Goal: Transaction & Acquisition: Subscribe to service/newsletter

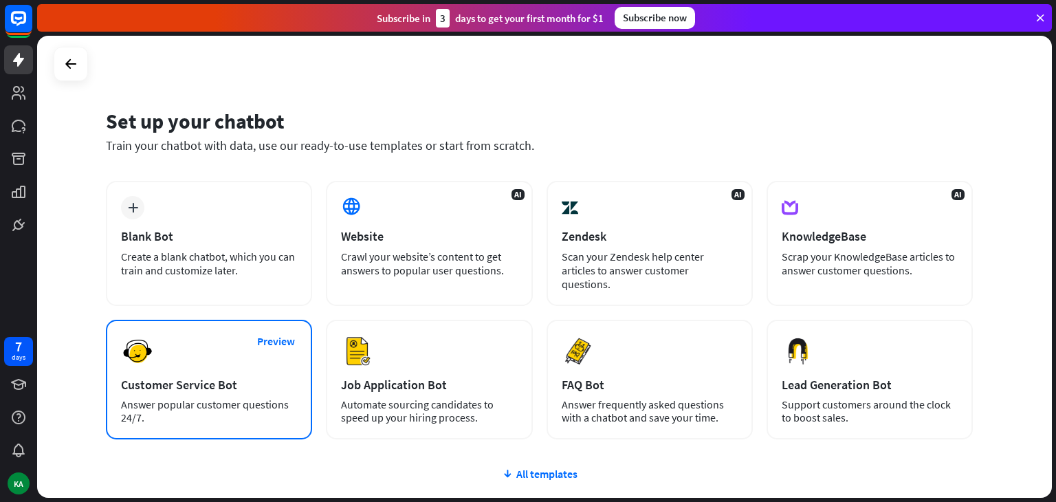
click at [307, 362] on div "Preview Customer Service Bot Answer popular customer questions 24/7." at bounding box center [209, 380] width 206 height 120
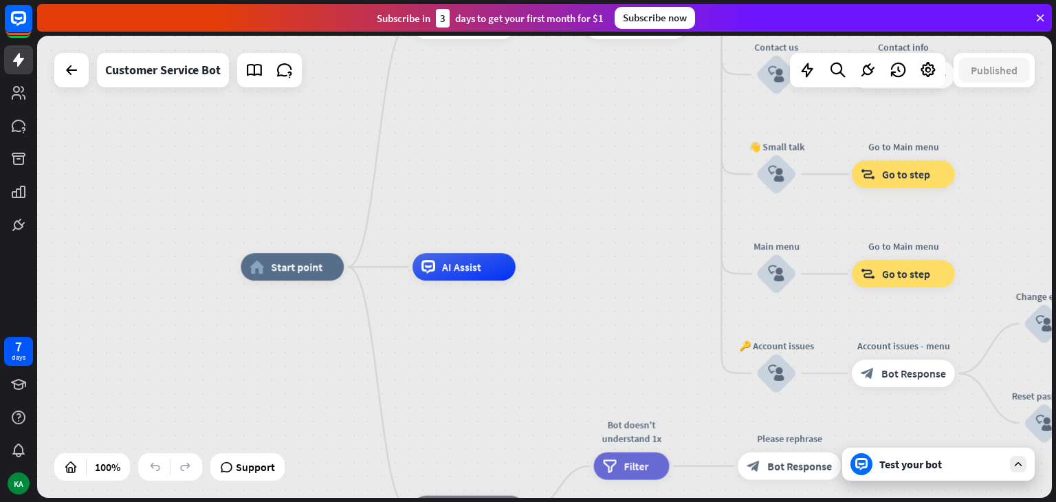
click at [917, 471] on div "Test your bot" at bounding box center [938, 464] width 193 height 33
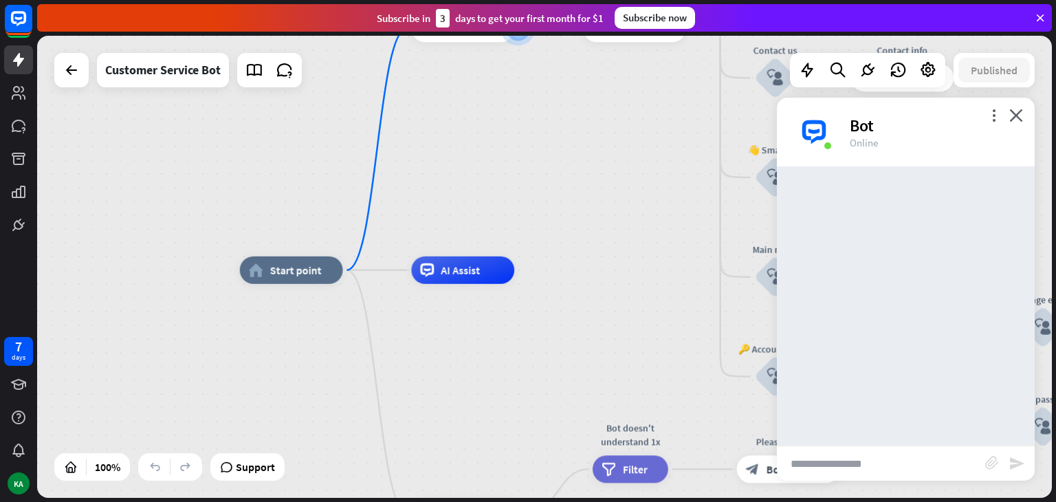
click at [886, 459] on input "text" at bounding box center [881, 463] width 208 height 34
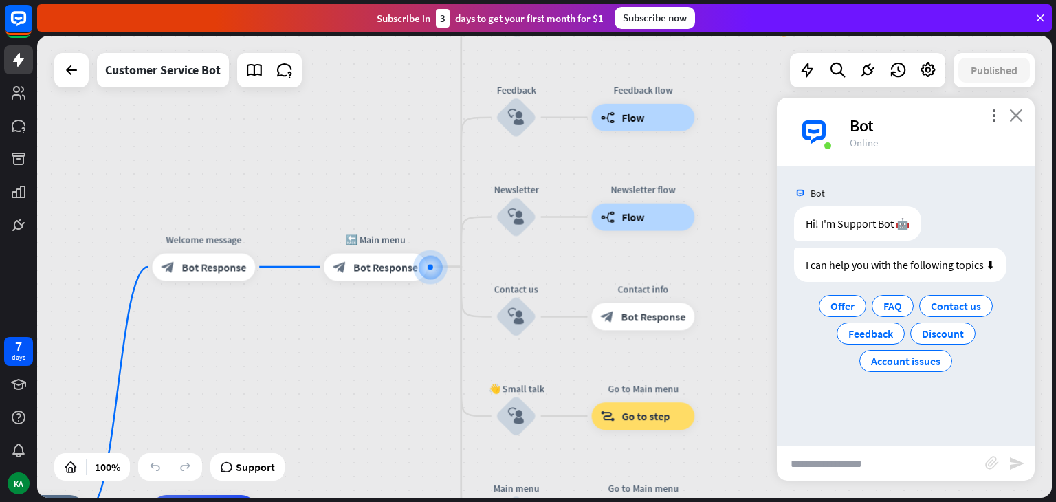
click at [1017, 111] on icon "close" at bounding box center [1016, 115] width 14 height 13
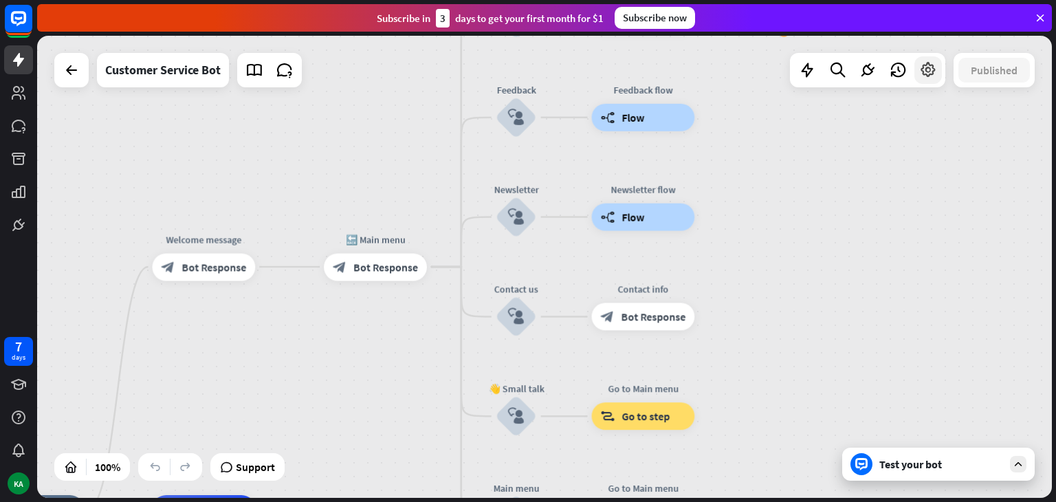
click at [923, 67] on icon at bounding box center [928, 70] width 18 height 18
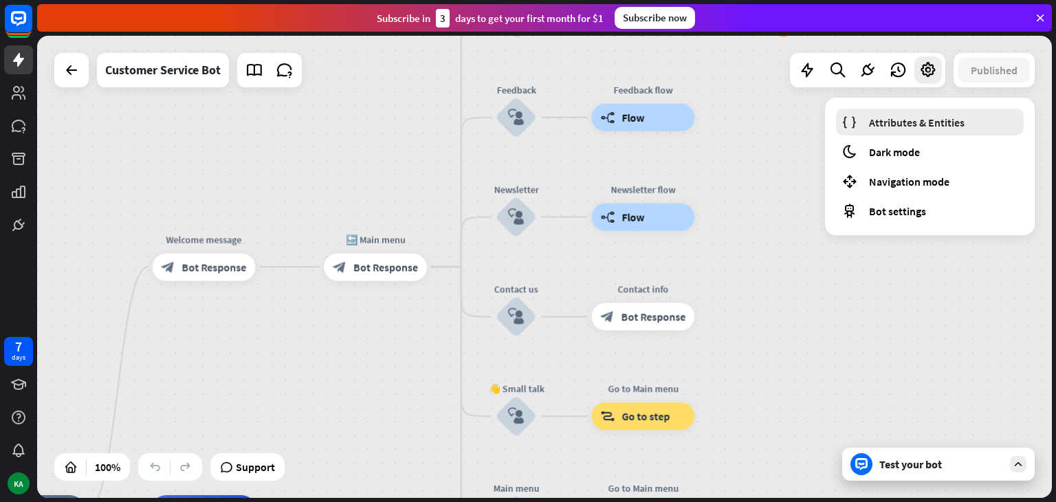
click at [873, 120] on span "Attributes & Entities" at bounding box center [917, 123] width 96 height 14
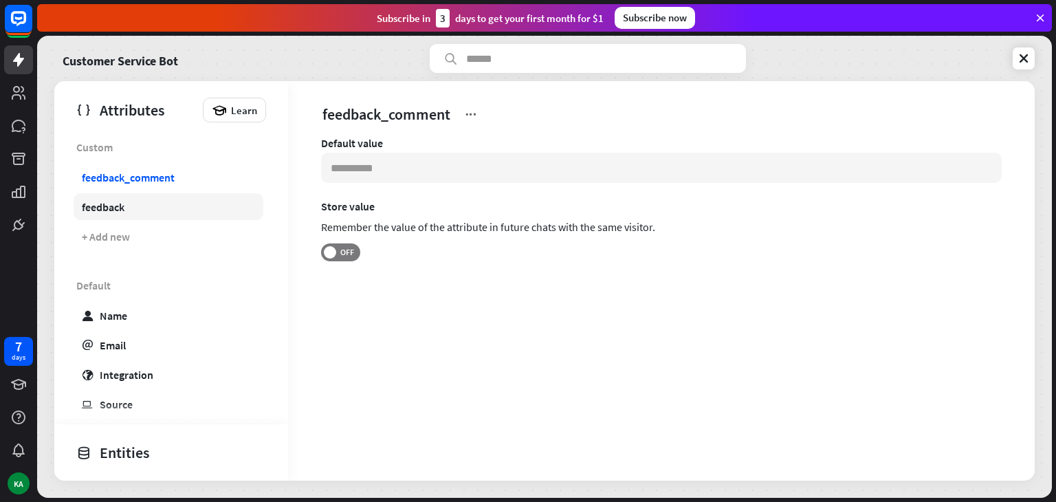
click at [145, 206] on link "feedback" at bounding box center [169, 206] width 190 height 27
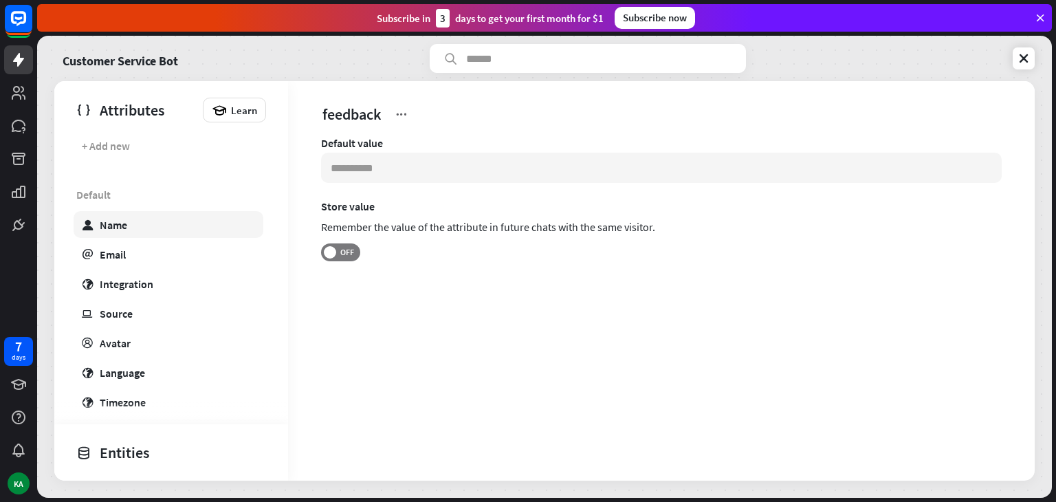
scroll to position [96, 0]
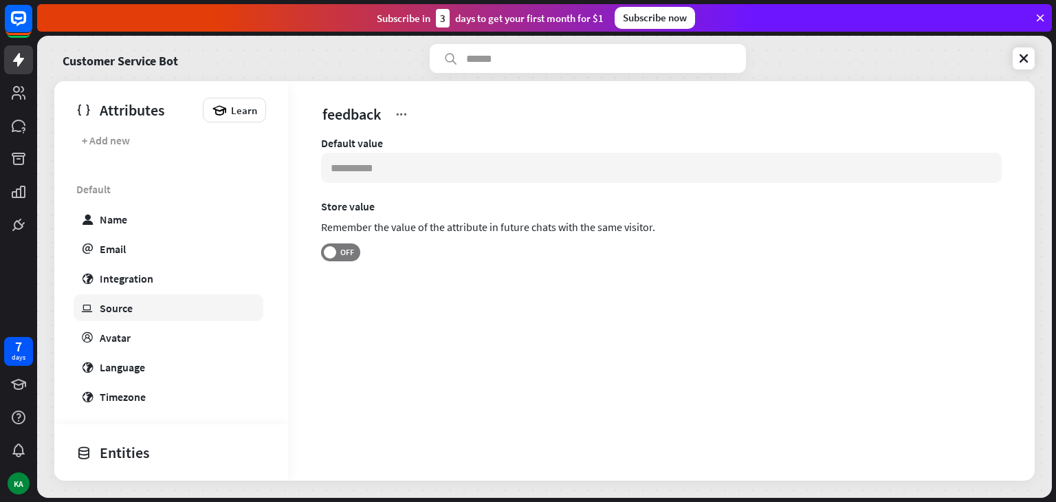
click at [160, 320] on link "ip Source" at bounding box center [169, 307] width 190 height 27
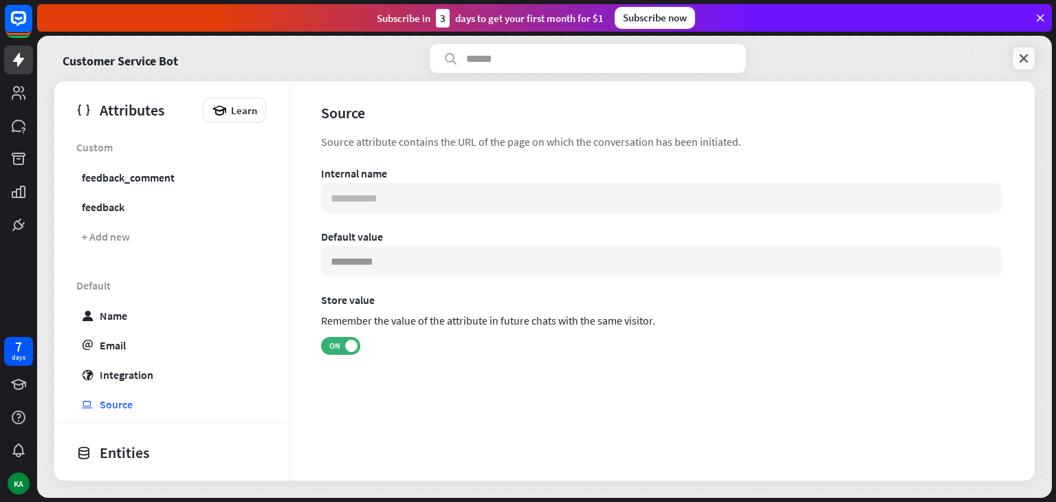
click at [1021, 61] on icon at bounding box center [1024, 59] width 14 height 14
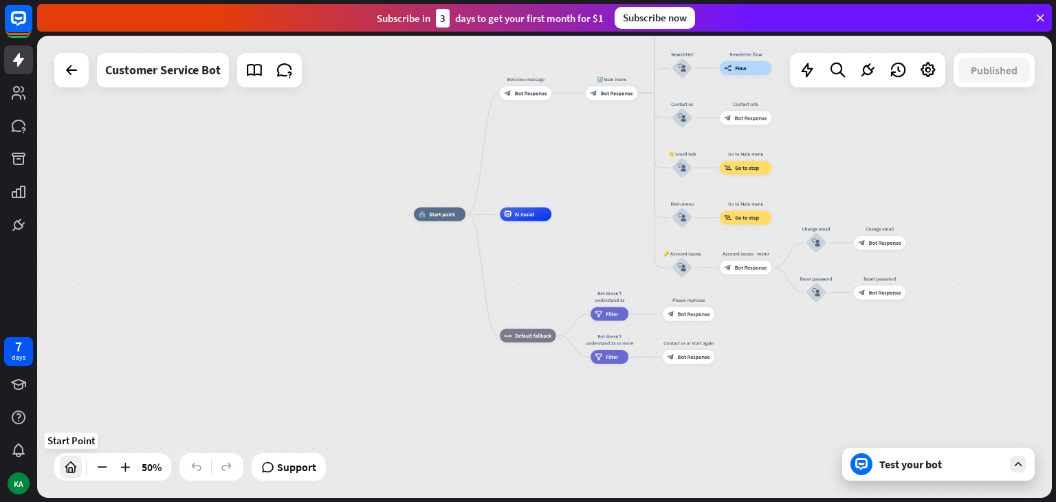
click at [78, 469] on div at bounding box center [71, 467] width 22 height 22
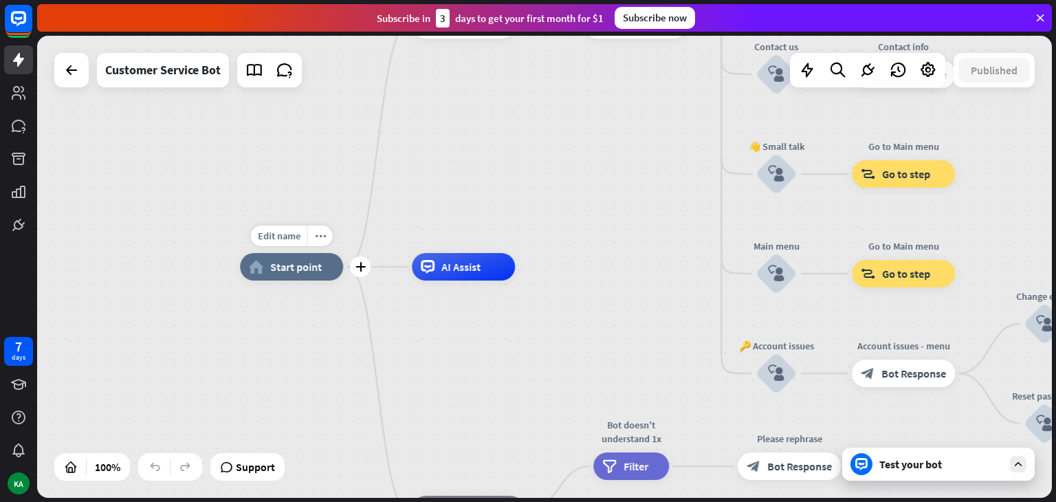
click at [312, 270] on span "Start point" at bounding box center [296, 267] width 52 height 14
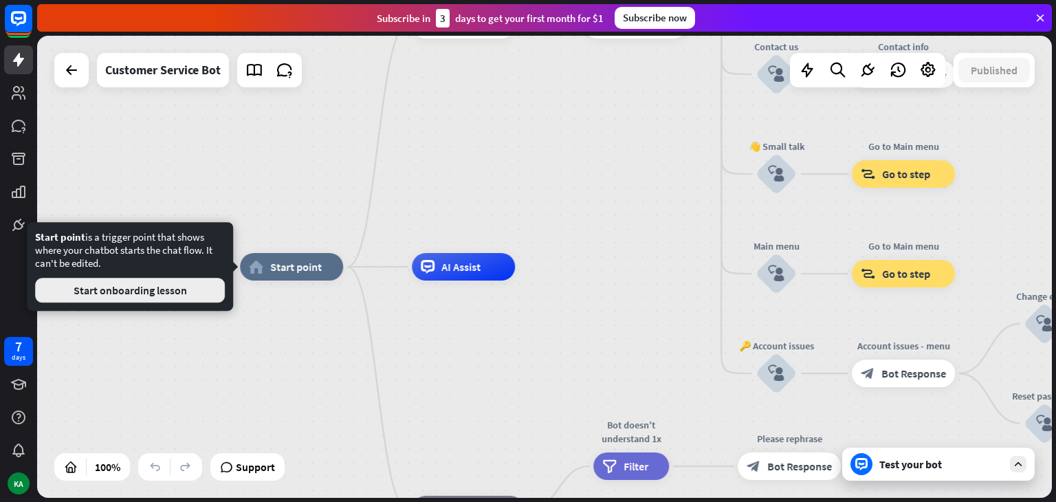
click at [176, 294] on button "Start onboarding lesson" at bounding box center [130, 290] width 190 height 25
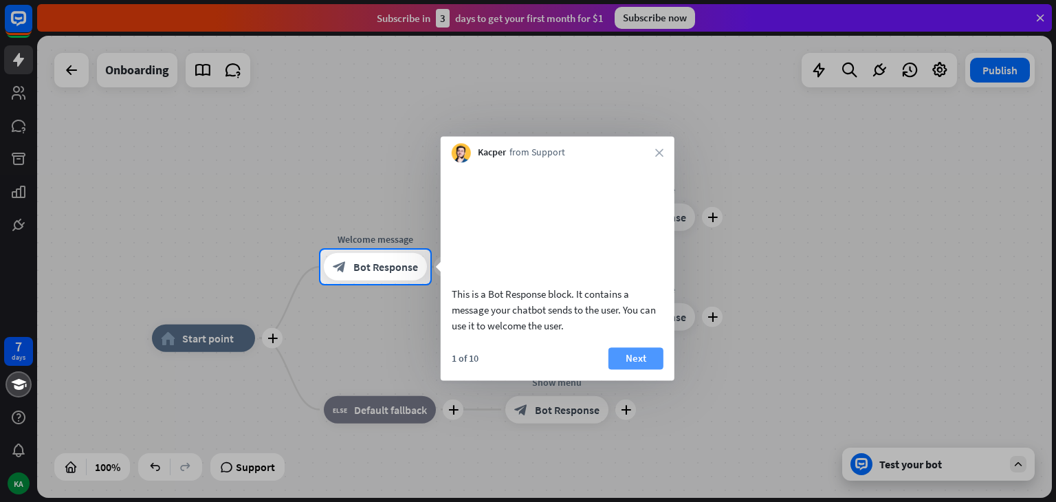
click at [632, 369] on button "Next" at bounding box center [636, 358] width 55 height 22
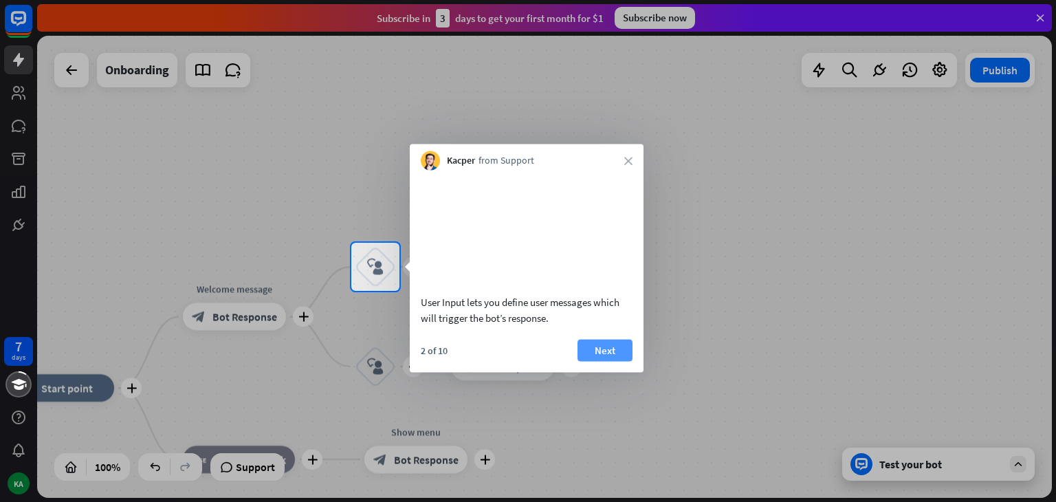
click at [614, 361] on button "Next" at bounding box center [605, 350] width 55 height 22
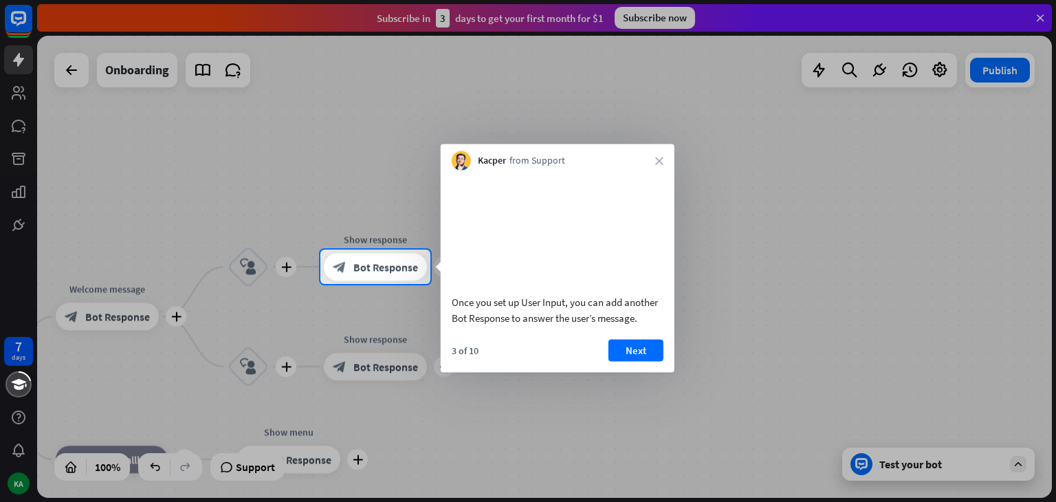
click at [614, 361] on button "Next" at bounding box center [636, 350] width 55 height 22
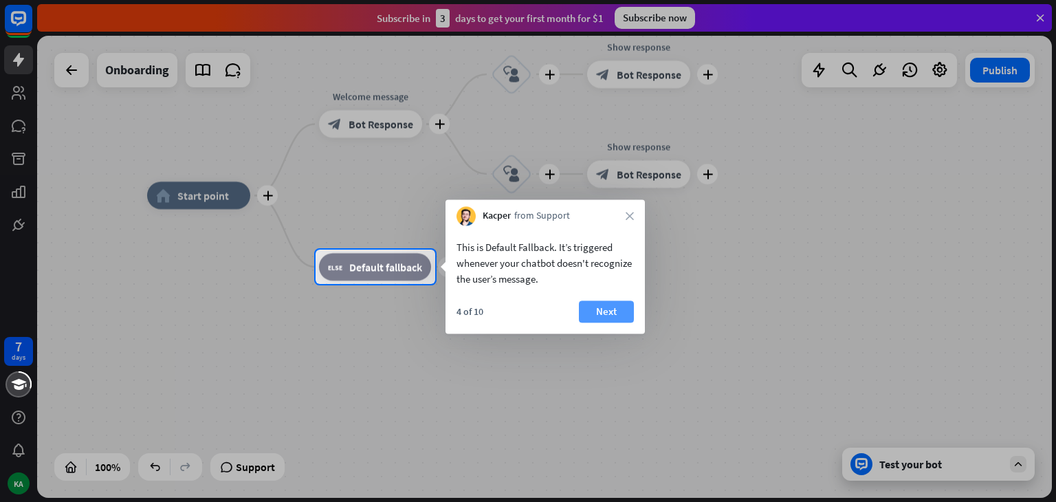
click at [603, 309] on button "Next" at bounding box center [606, 311] width 55 height 22
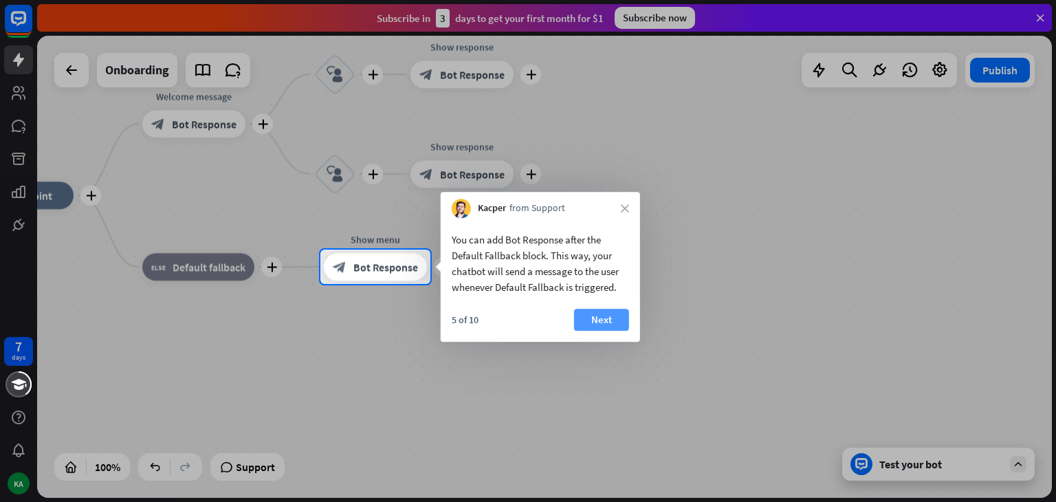
click at [603, 317] on button "Next" at bounding box center [601, 320] width 55 height 22
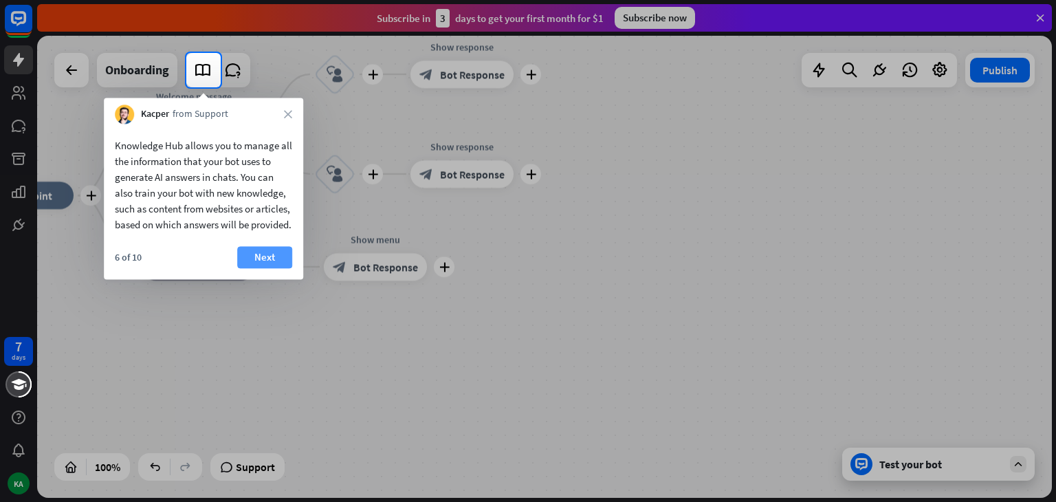
click at [263, 267] on button "Next" at bounding box center [264, 257] width 55 height 22
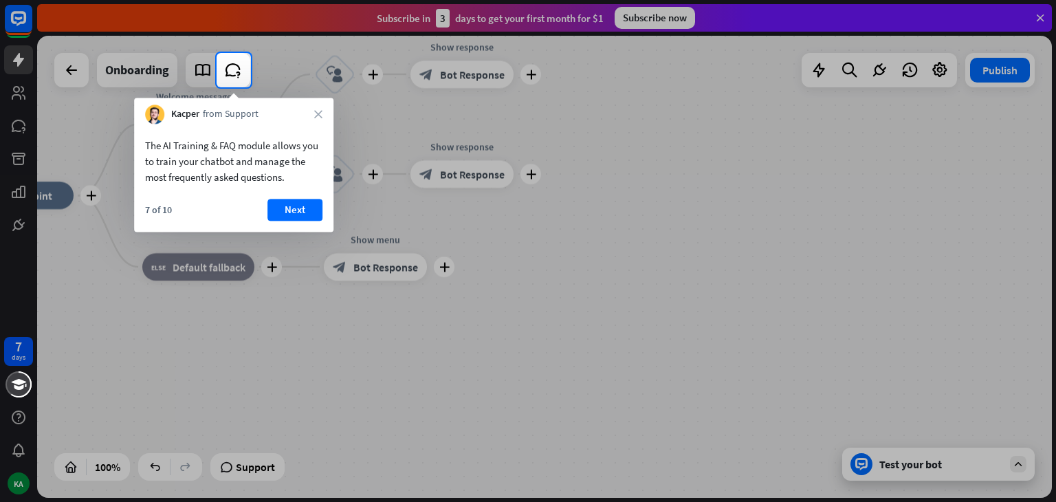
click at [287, 193] on div "The AI Training & FAQ module allows you to train your chatbot and manage the mo…" at bounding box center [233, 178] width 199 height 108
click at [294, 207] on button "Next" at bounding box center [294, 210] width 55 height 22
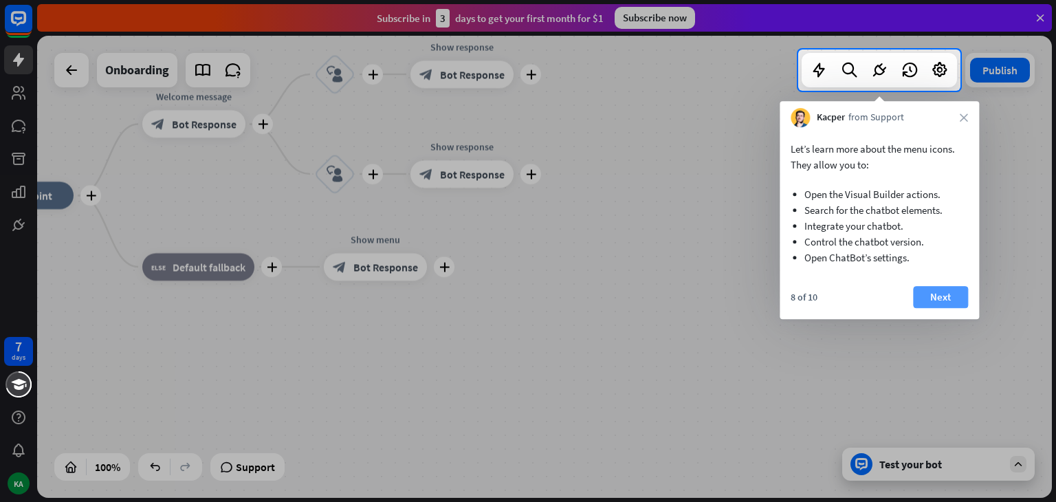
click at [932, 302] on button "Next" at bounding box center [940, 297] width 55 height 22
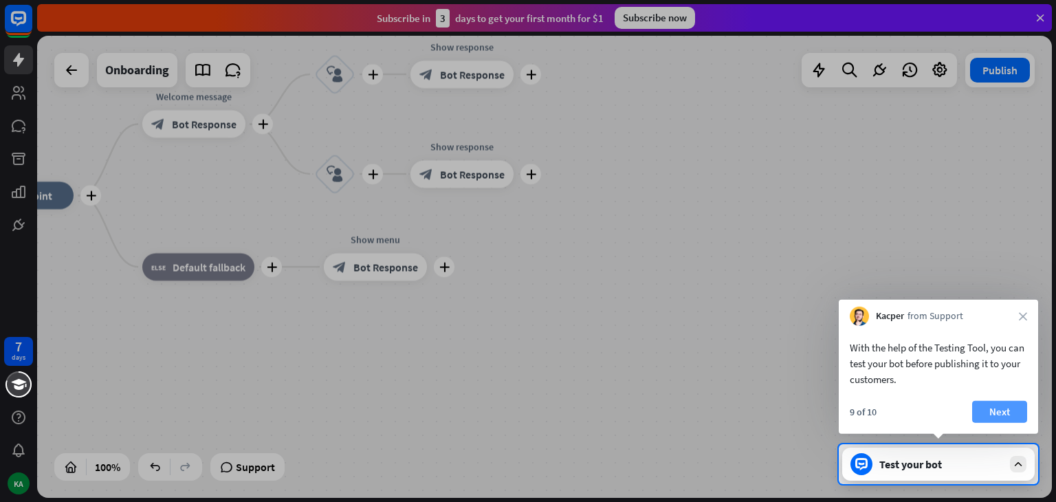
click at [989, 416] on button "Next" at bounding box center [999, 412] width 55 height 22
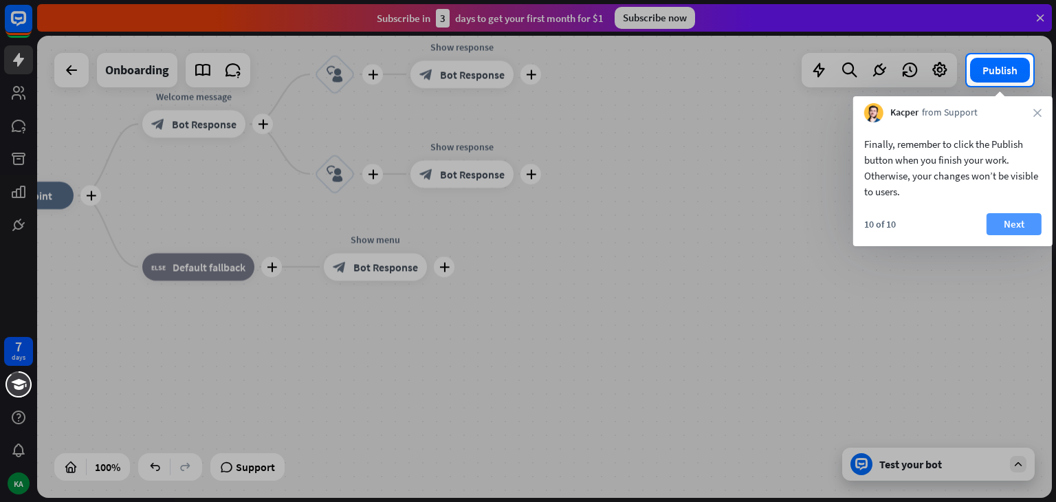
click at [1012, 223] on button "Next" at bounding box center [1014, 224] width 55 height 22
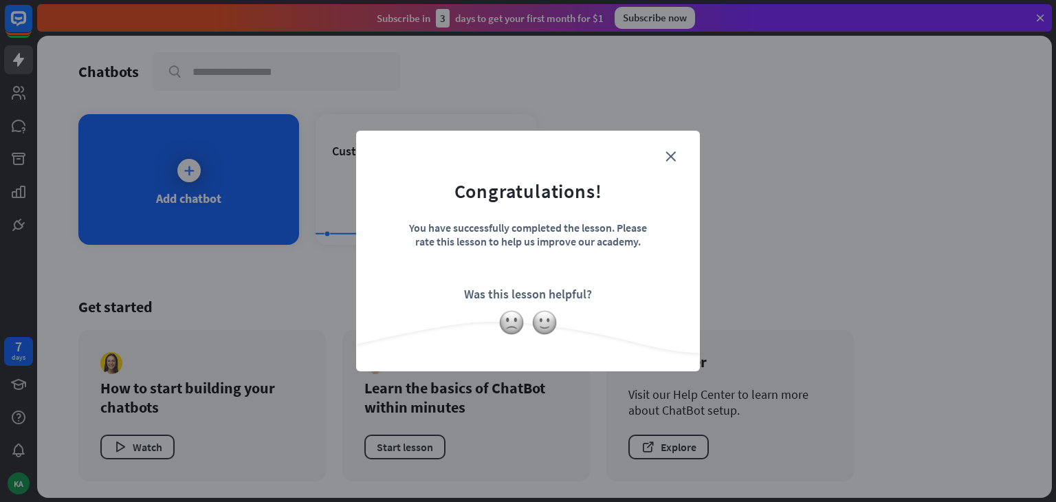
click at [665, 155] on form "Congratulations! You have successfully completed the lesson. Please rate this l…" at bounding box center [527, 230] width 309 height 164
click at [676, 155] on form "Congratulations! You have successfully completed the lesson. Please rate this l…" at bounding box center [527, 230] width 309 height 164
click at [547, 319] on img at bounding box center [545, 322] width 26 height 26
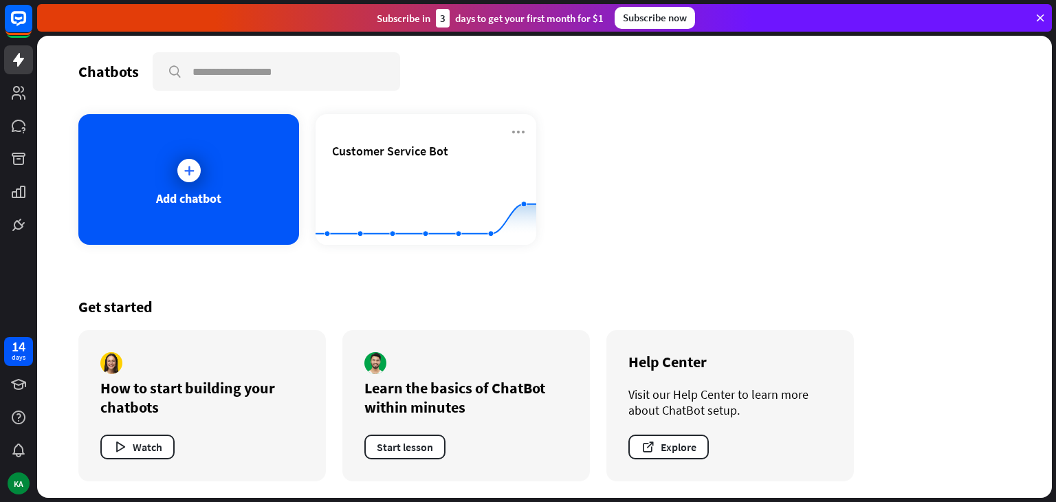
click at [644, 20] on div "Subscribe now" at bounding box center [655, 18] width 80 height 22
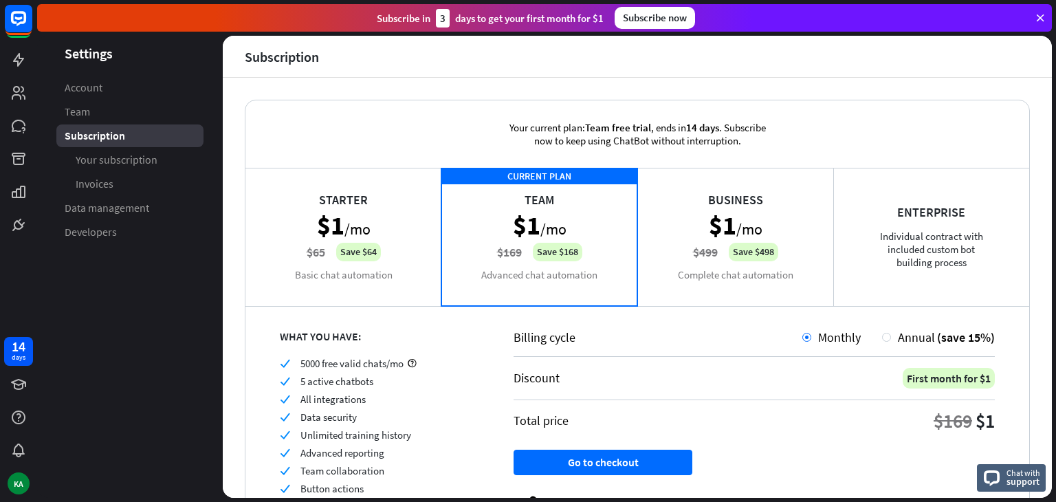
click at [715, 267] on div "Business $1 /mo $499 Save $498 Complete chat automation" at bounding box center [735, 237] width 196 height 138
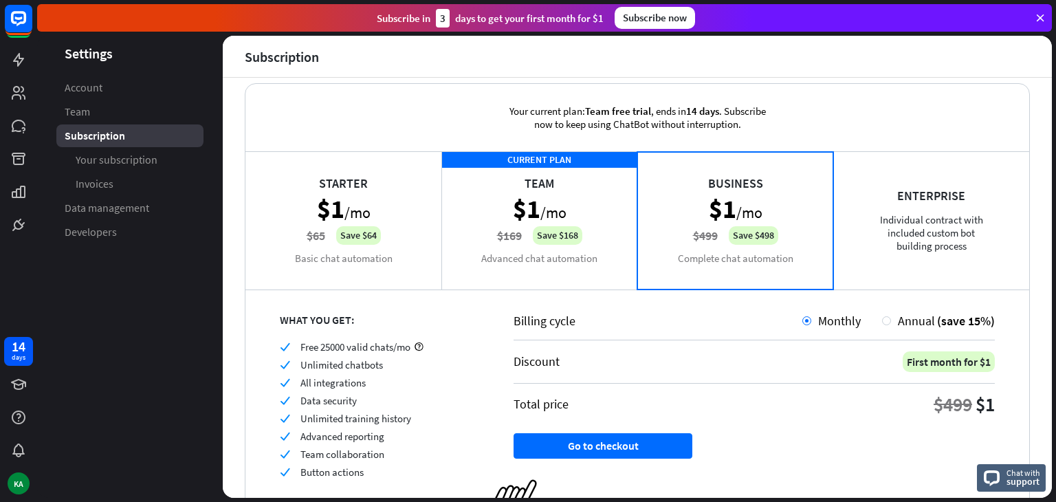
scroll to position [78, 0]
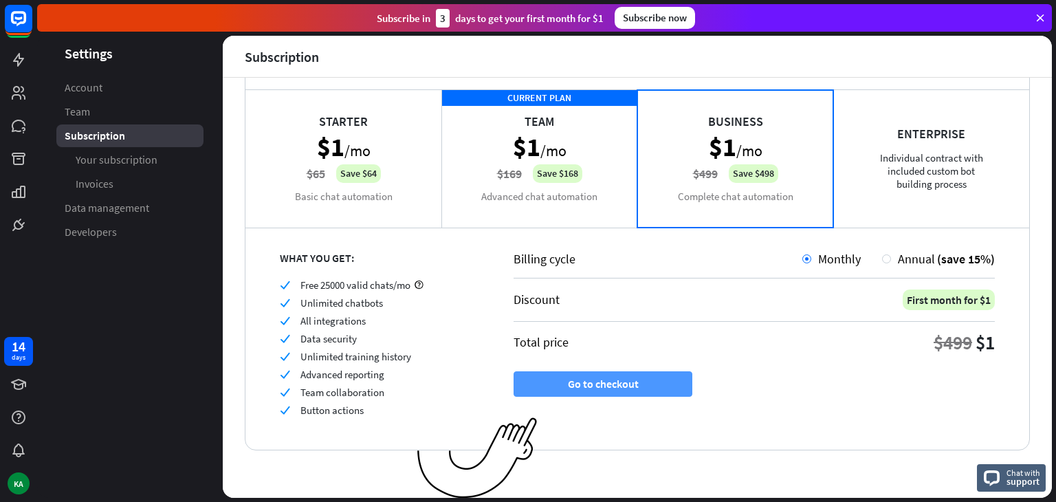
click at [646, 381] on button "Go to checkout" at bounding box center [603, 383] width 179 height 25
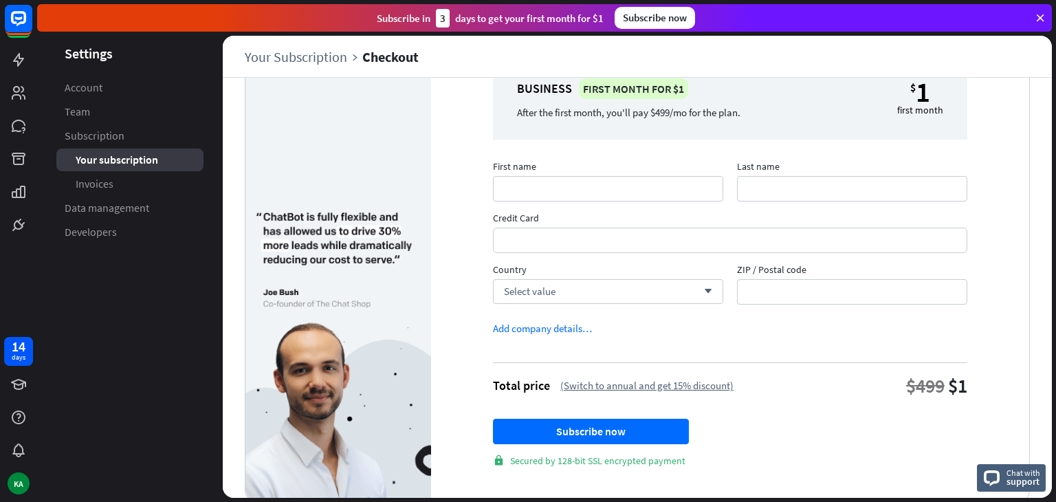
scroll to position [76, 0]
click at [525, 294] on span "Select value" at bounding box center [530, 291] width 52 height 13
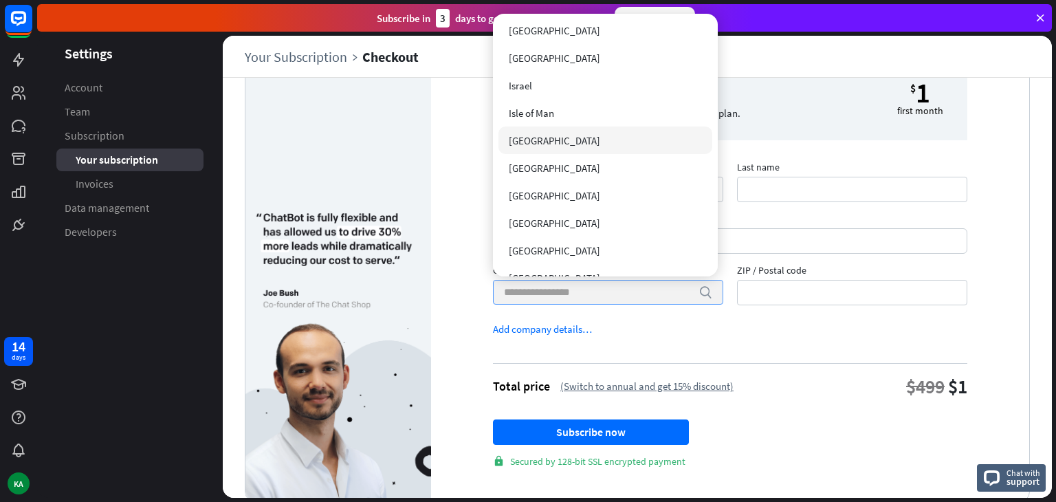
scroll to position [2887, 0]
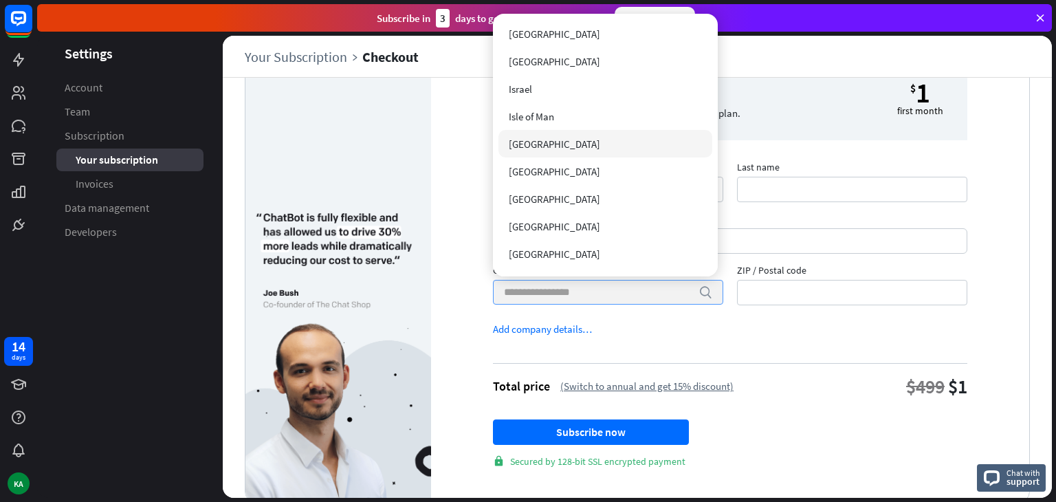
click at [545, 138] on div "[GEOGRAPHIC_DATA]" at bounding box center [606, 144] width 215 height 28
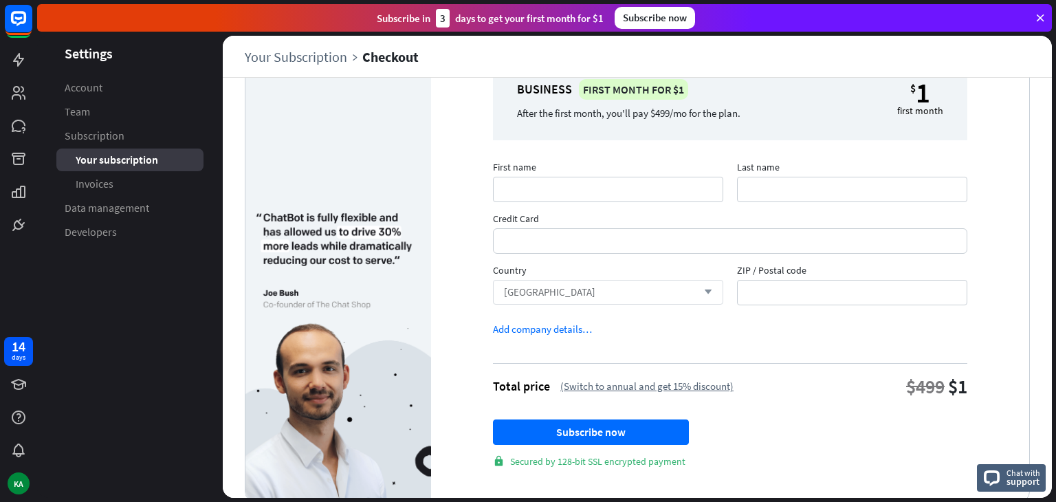
scroll to position [102, 0]
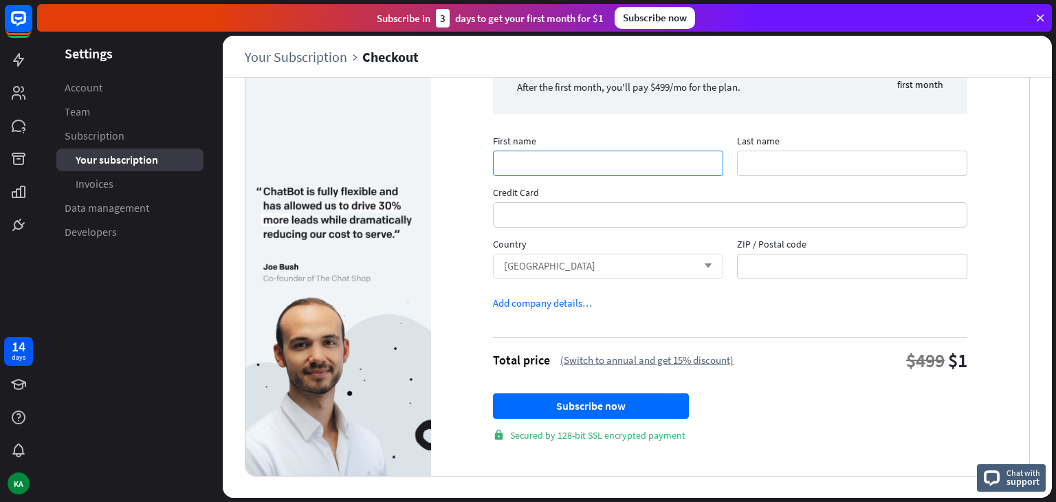
click at [521, 164] on input "First name" at bounding box center [608, 163] width 230 height 25
type input "*****"
click at [764, 173] on input "Last name" at bounding box center [852, 163] width 230 height 25
type input "****"
click at [645, 202] on div at bounding box center [730, 214] width 474 height 25
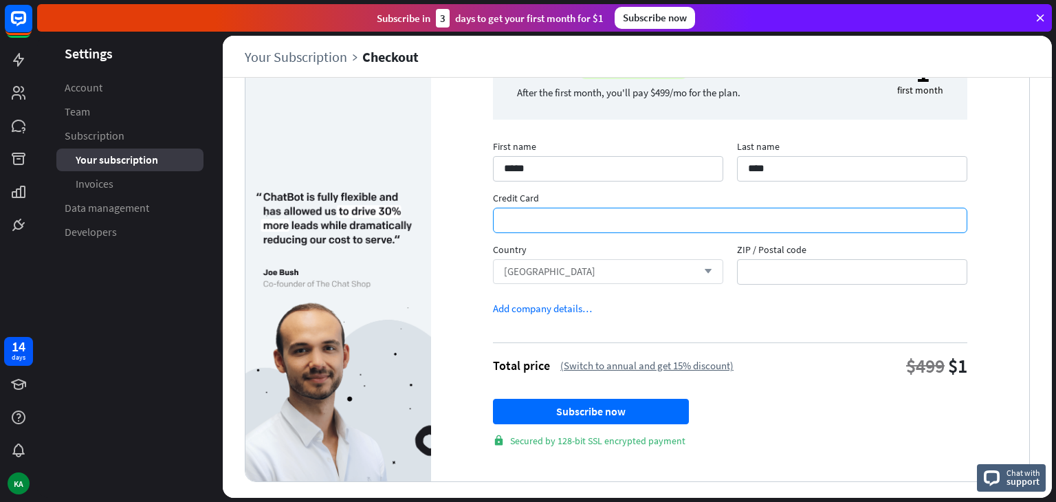
scroll to position [0, 0]
